Goal: Transaction & Acquisition: Purchase product/service

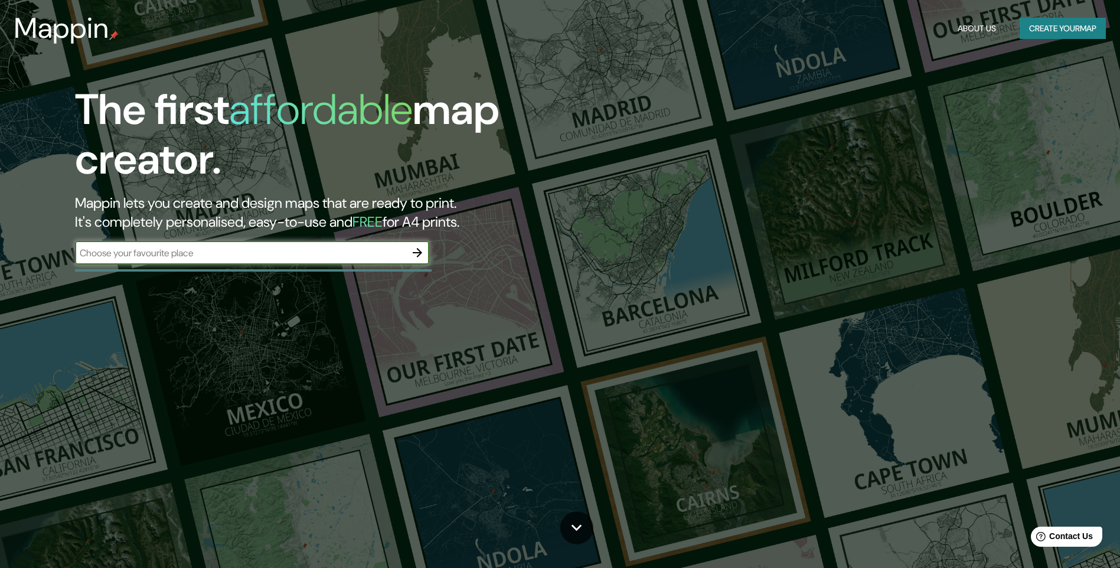
click at [314, 259] on input "text" at bounding box center [240, 253] width 331 height 14
type input "MORELIA"
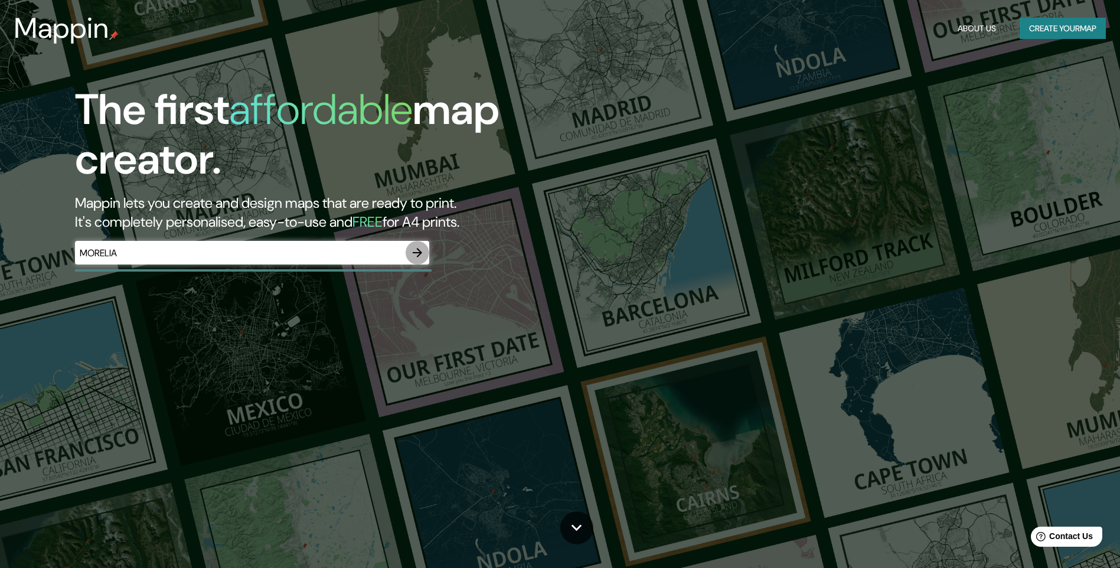
click button "button" at bounding box center [418, 253] width 24 height 24
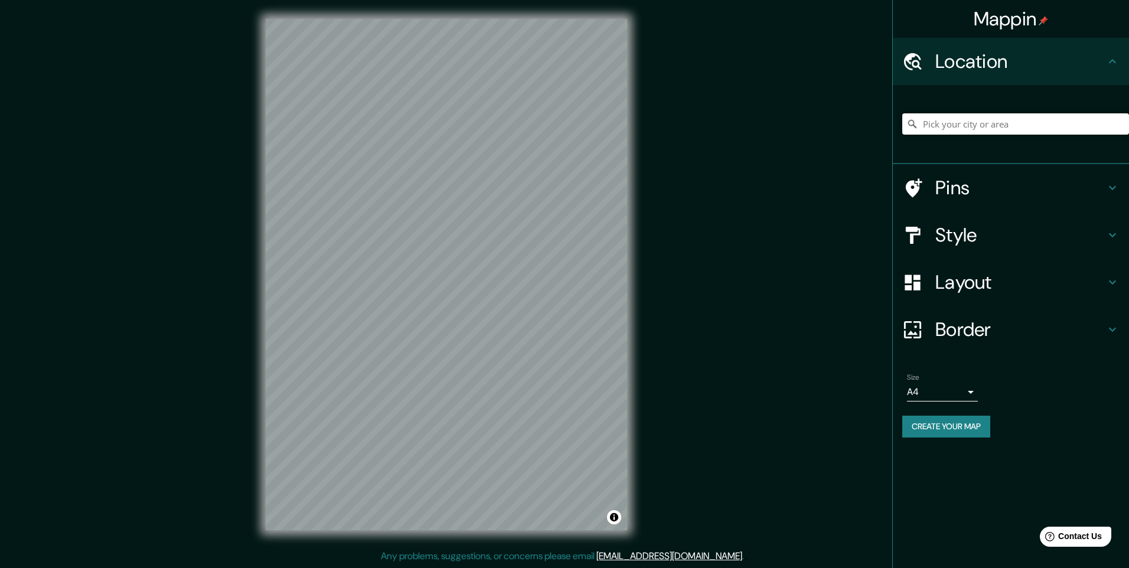
click at [1038, 113] on div at bounding box center [1015, 123] width 227 height 59
click at [1031, 121] on input "Pick your city or area" at bounding box center [1015, 123] width 227 height 21
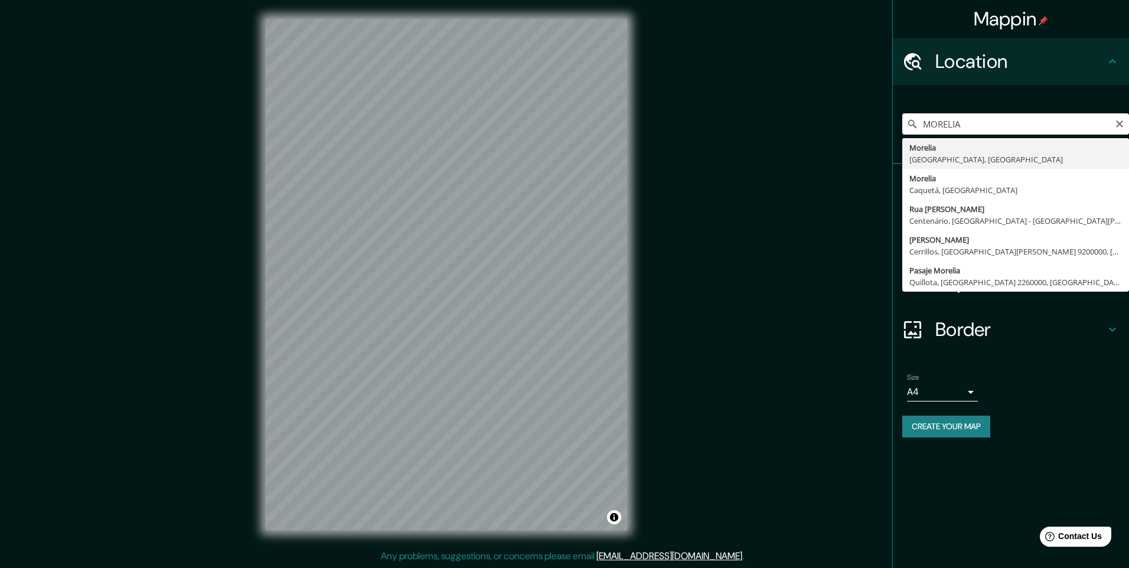
type input "[GEOGRAPHIC_DATA], [GEOGRAPHIC_DATA], [GEOGRAPHIC_DATA]"
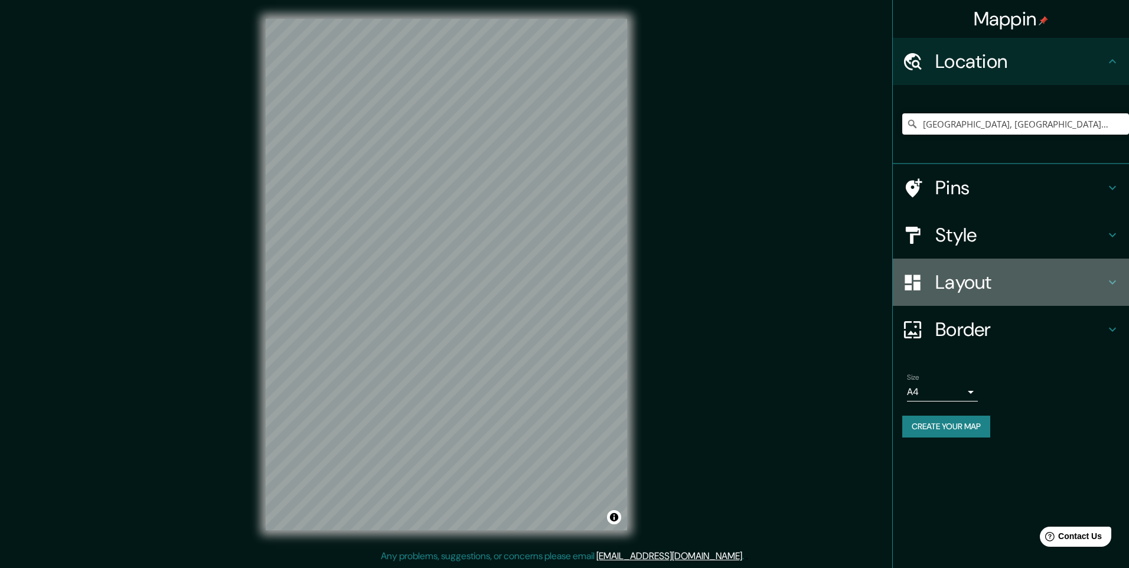
click at [1108, 294] on div "Layout" at bounding box center [1011, 282] width 236 height 47
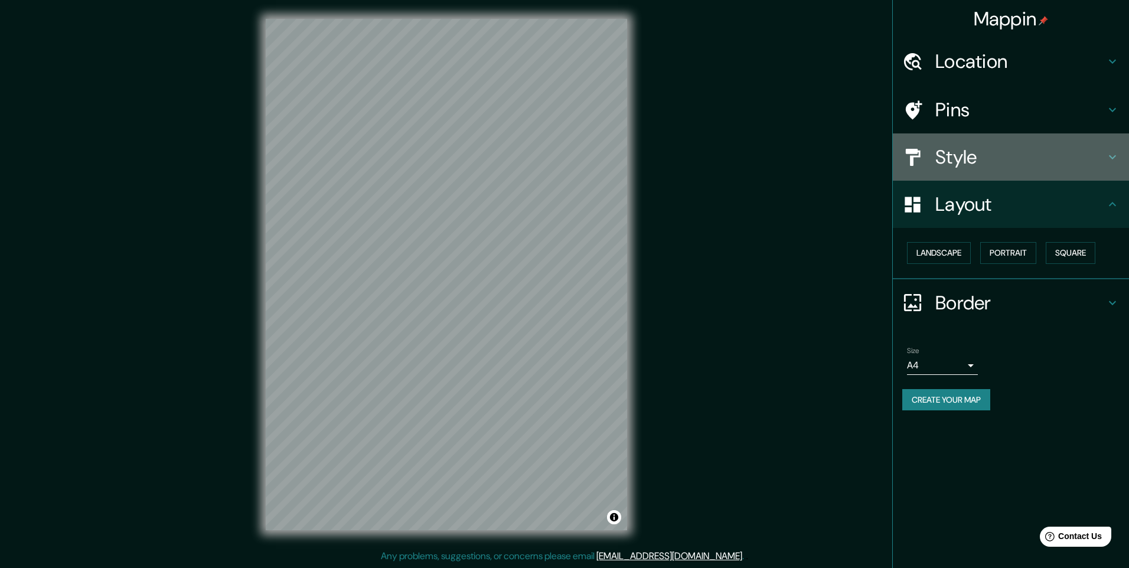
click at [1093, 166] on h4 "Style" at bounding box center [1020, 157] width 170 height 24
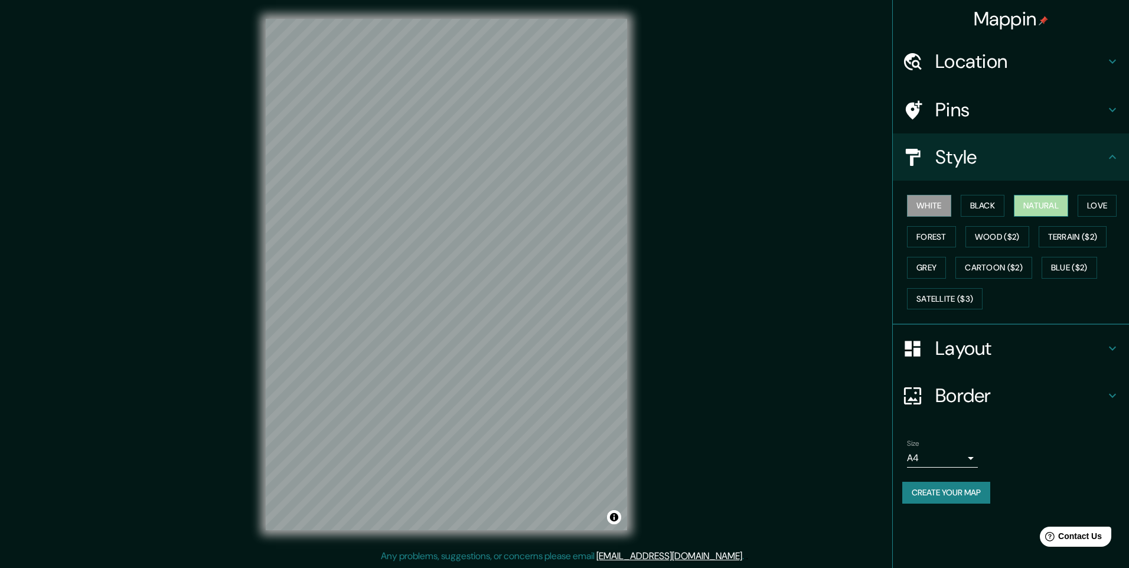
click at [1059, 206] on button "Natural" at bounding box center [1041, 206] width 54 height 22
